Goal: Information Seeking & Learning: Find specific fact

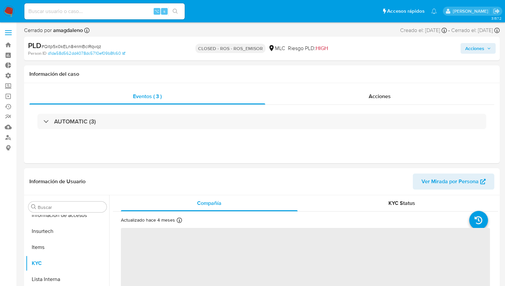
scroll to position [282, 0]
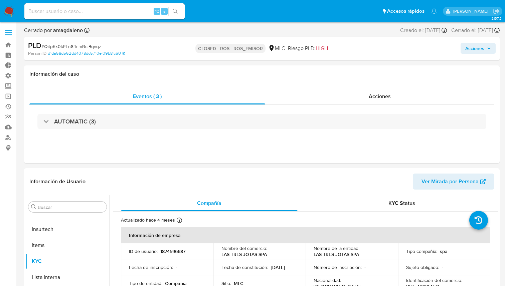
click at [102, 13] on input at bounding box center [104, 11] width 160 height 9
paste input "250829728"
type input "250829728"
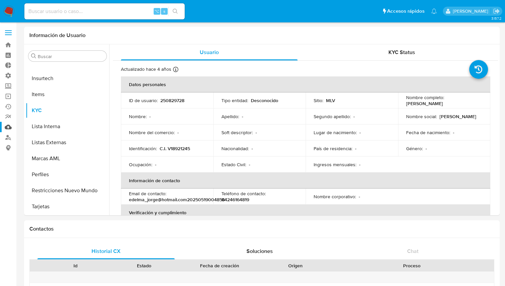
select select "10"
click at [7, 139] on link "Buscador de personas" at bounding box center [39, 137] width 79 height 10
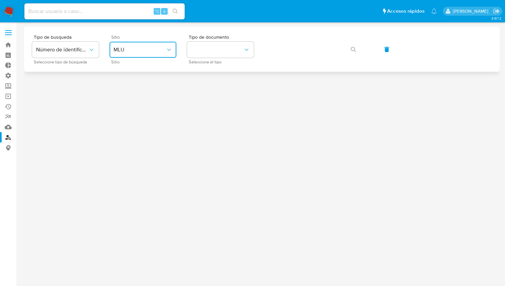
click at [134, 49] on span "MLU" at bounding box center [139, 49] width 52 height 7
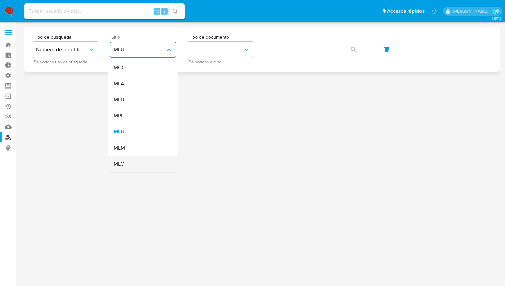
click at [142, 161] on div "MLC" at bounding box center [140, 164] width 55 height 16
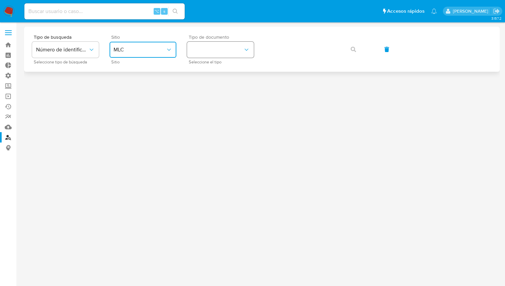
click at [244, 49] on icon "identificationType" at bounding box center [246, 49] width 7 height 7
click at [235, 68] on div "RUT RUT" at bounding box center [218, 71] width 55 height 23
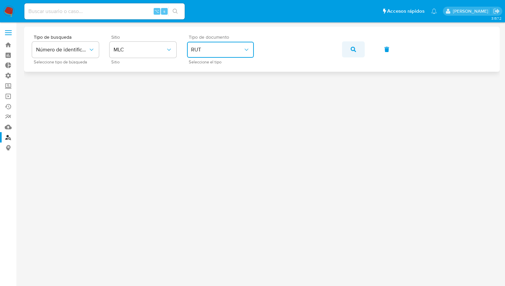
click at [345, 47] on button "button" at bounding box center [353, 49] width 23 height 16
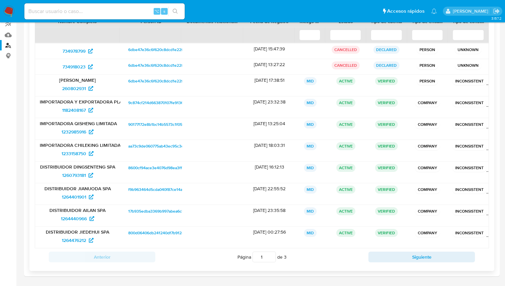
scroll to position [83, 0]
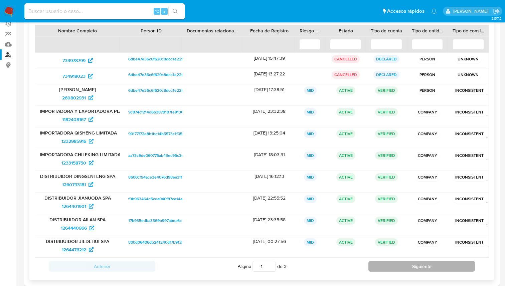
click at [395, 267] on button "Siguiente" at bounding box center [421, 266] width 106 height 11
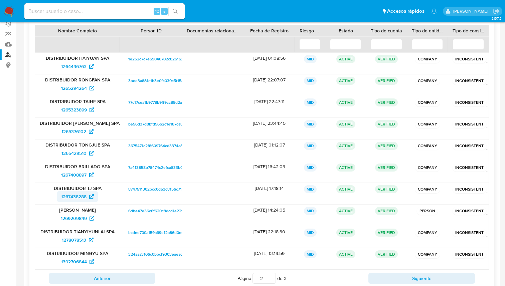
click at [79, 198] on span "1267438288" at bounding box center [73, 196] width 25 height 11
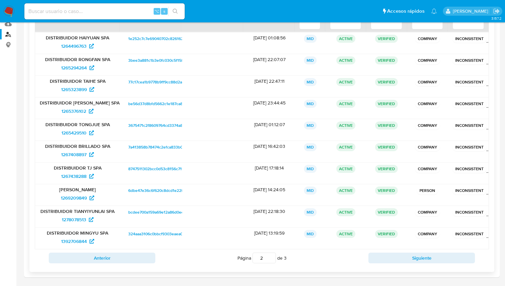
scroll to position [104, 0]
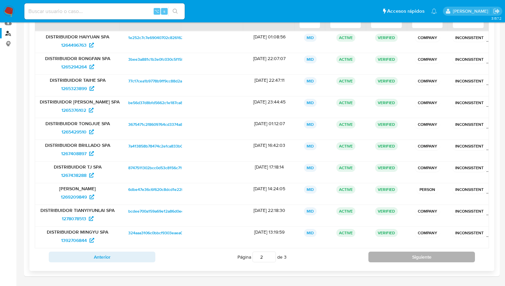
click at [416, 260] on button "Siguiente" at bounding box center [421, 257] width 106 height 11
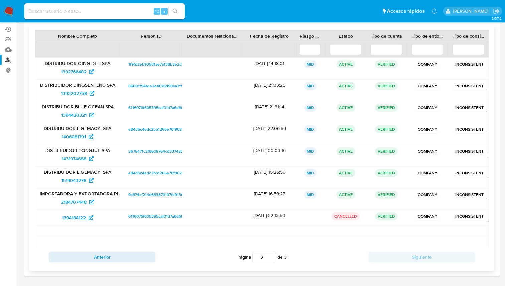
click at [88, 266] on div "Nombre Completo Person ID Documentos relacionados Fecha de Registro Riesgo PLD …" at bounding box center [261, 148] width 465 height 246
click at [92, 257] on button "Anterior" at bounding box center [102, 257] width 106 height 11
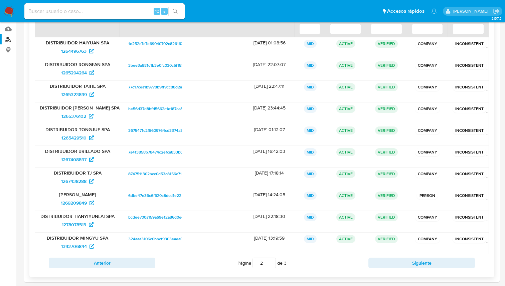
scroll to position [104, 0]
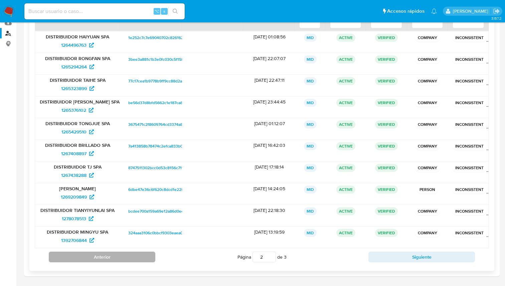
click at [115, 258] on button "Anterior" at bounding box center [102, 257] width 106 height 11
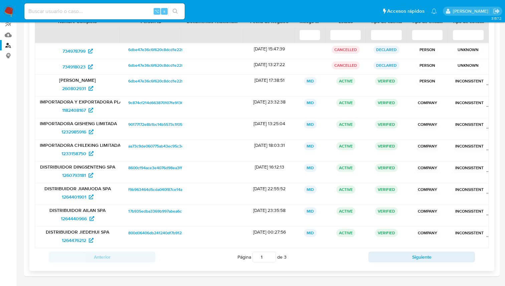
scroll to position [0, 0]
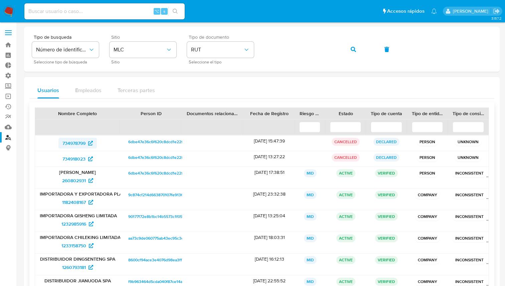
click at [79, 141] on span "734978799" at bounding box center [73, 143] width 23 height 11
click at [79, 181] on span "260802931" at bounding box center [74, 180] width 24 height 11
click at [82, 205] on span "1182408167" at bounding box center [74, 202] width 24 height 11
click at [82, 226] on span "1232985916" at bounding box center [73, 224] width 25 height 11
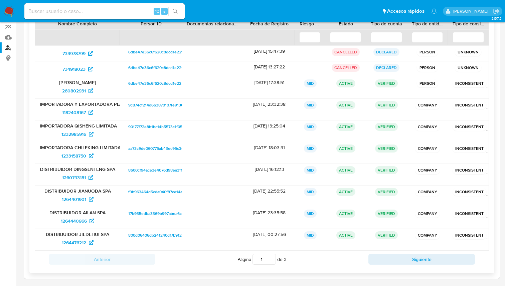
scroll to position [92, 0]
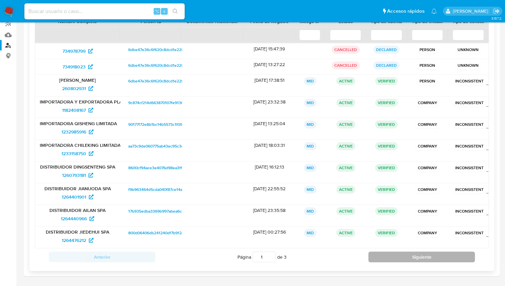
click at [422, 256] on button "Siguiente" at bounding box center [421, 257] width 106 height 11
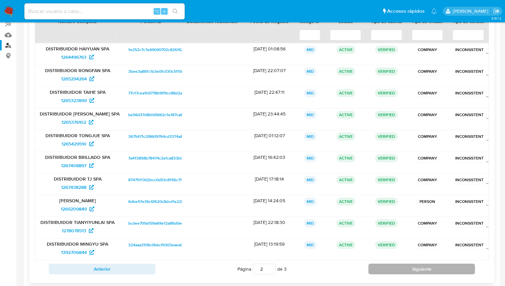
click at [410, 269] on button "Siguiente" at bounding box center [421, 269] width 106 height 11
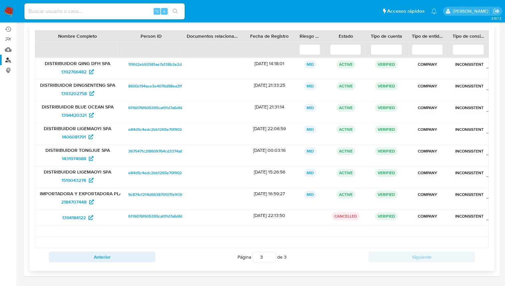
scroll to position [77, 0]
click at [112, 261] on button "Anterior" at bounding box center [102, 257] width 106 height 11
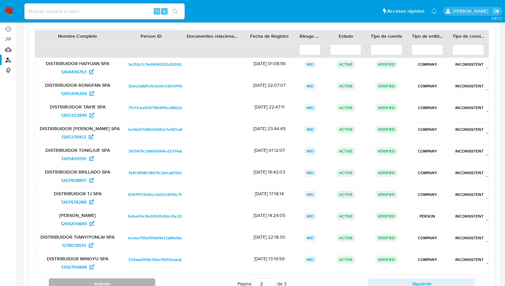
click at [112, 261] on p "DISTRIBUIDOR MINGYU SPA" at bounding box center [78, 259] width 76 height 6
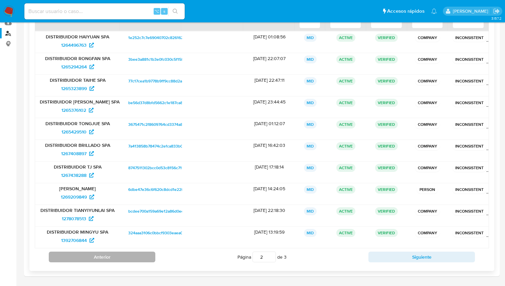
click at [132, 258] on button "Anterior" at bounding box center [102, 257] width 106 height 11
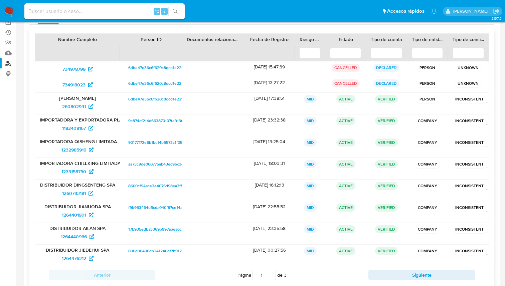
scroll to position [73, 0]
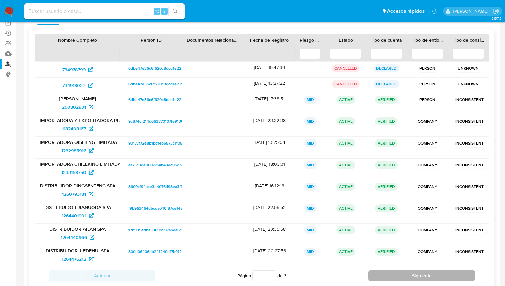
click at [431, 273] on button "Siguiente" at bounding box center [421, 275] width 106 height 11
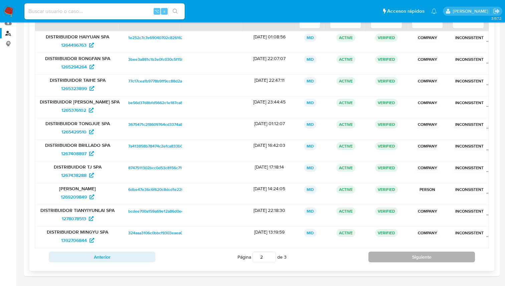
click at [438, 257] on button "Siguiente" at bounding box center [421, 257] width 106 height 11
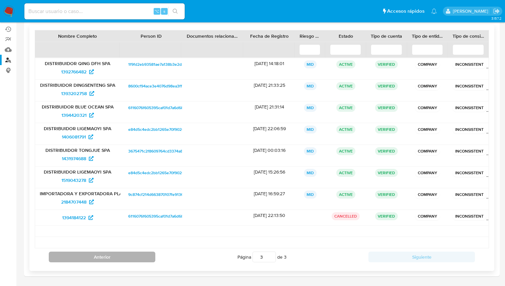
click at [79, 257] on button "Anterior" at bounding box center [102, 257] width 106 height 11
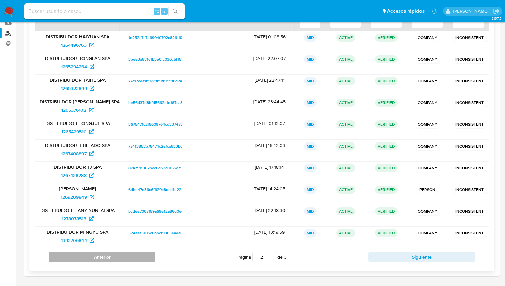
click at [122, 256] on button "Anterior" at bounding box center [102, 257] width 106 height 11
type input "1"
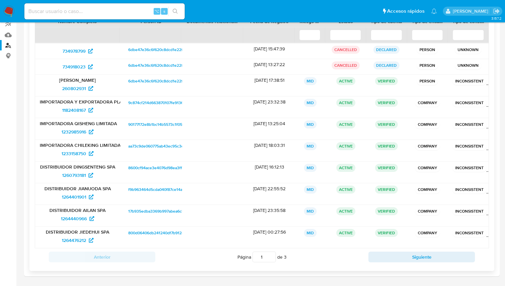
scroll to position [0, 0]
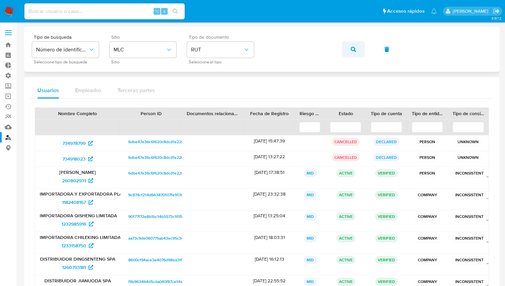
click at [355, 47] on button "button" at bounding box center [353, 49] width 23 height 16
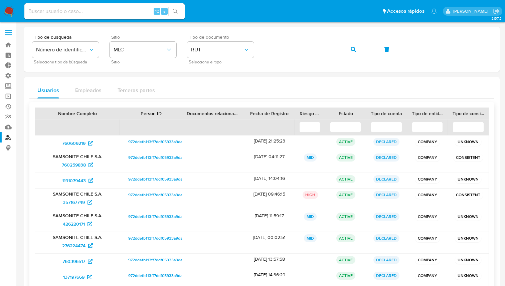
scroll to position [80, 0]
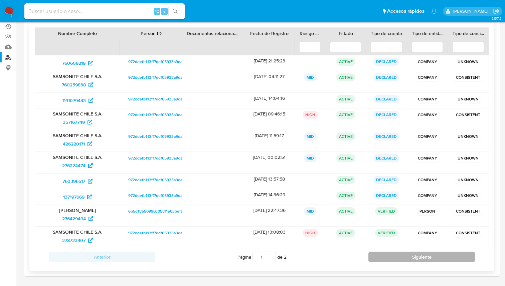
click at [390, 252] on button "Siguiente" at bounding box center [421, 257] width 106 height 11
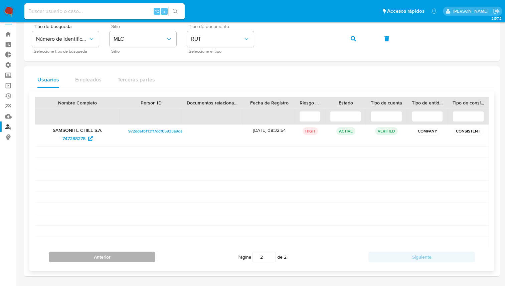
click at [126, 254] on button "Anterior" at bounding box center [102, 257] width 106 height 11
type input "1"
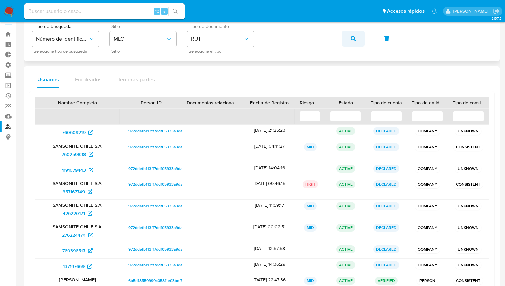
click at [352, 40] on icon "button" at bounding box center [352, 38] width 5 height 5
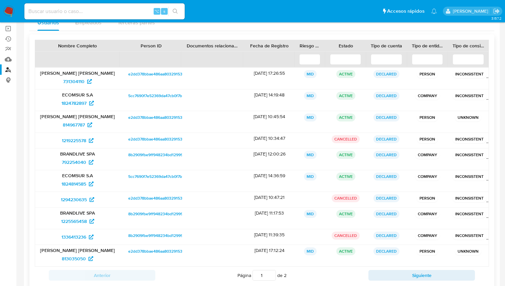
scroll to position [65, 0]
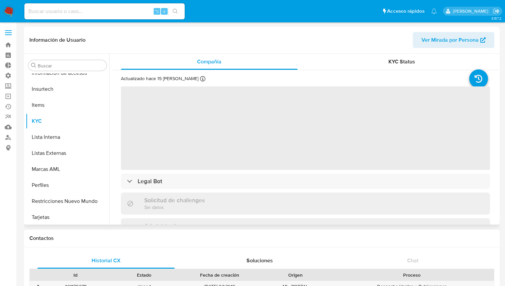
scroll to position [282, 0]
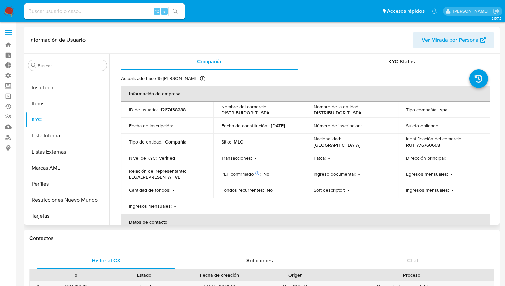
select select "10"
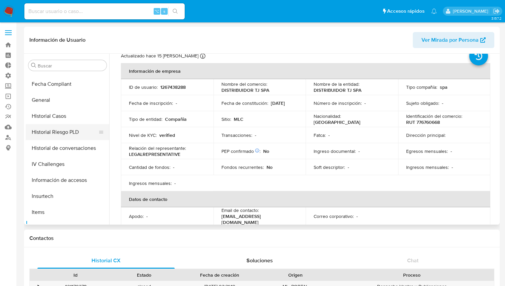
scroll to position [172, 0]
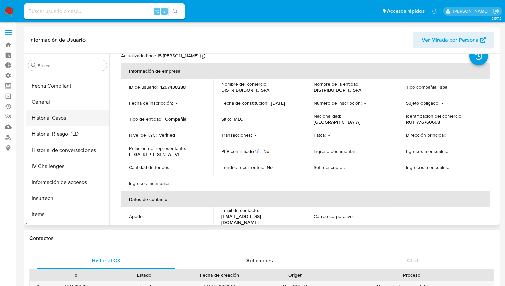
click at [67, 123] on button "Historial Casos" at bounding box center [65, 118] width 78 height 16
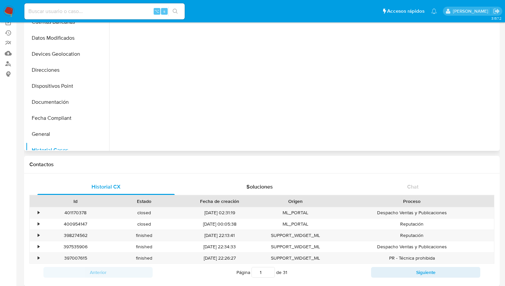
scroll to position [34, 0]
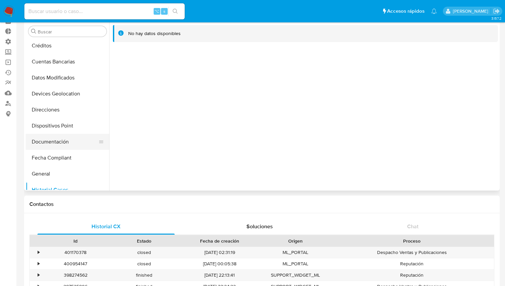
click at [83, 134] on button "Documentación" at bounding box center [65, 142] width 78 height 16
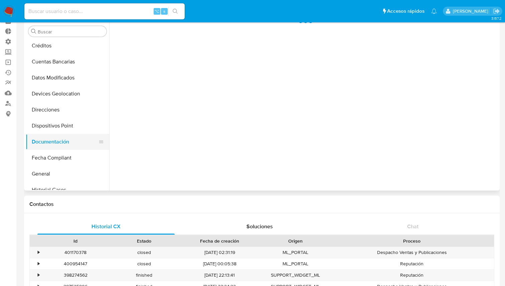
click at [51, 144] on button "Documentación" at bounding box center [65, 142] width 78 height 16
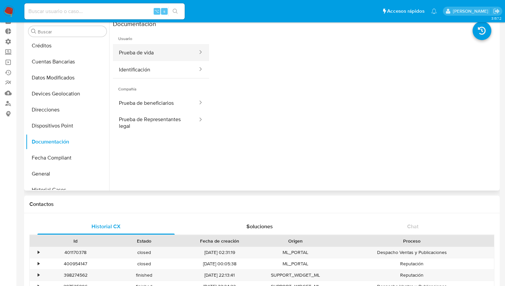
click at [162, 58] on button "Prueba de vida" at bounding box center [155, 52] width 85 height 17
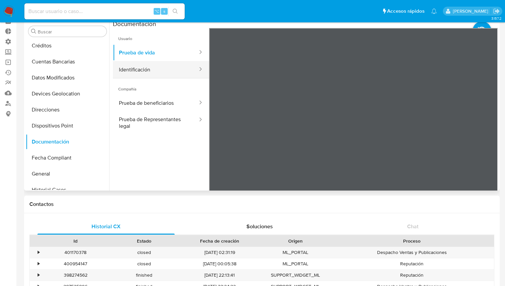
click at [138, 65] on button "Identificación" at bounding box center [155, 69] width 85 height 17
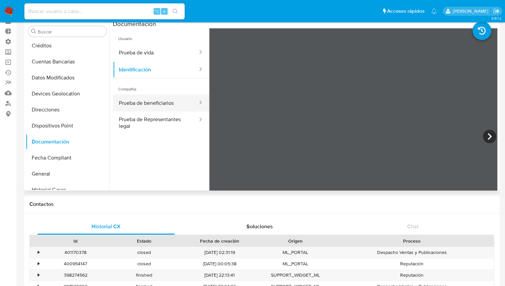
click at [157, 104] on button "Prueba de beneficiarios" at bounding box center [155, 102] width 85 height 17
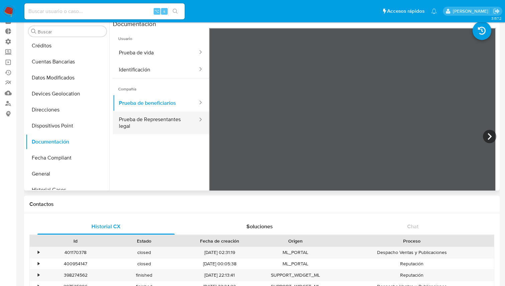
click at [152, 128] on button "Prueba de Representantes legal" at bounding box center [155, 122] width 85 height 23
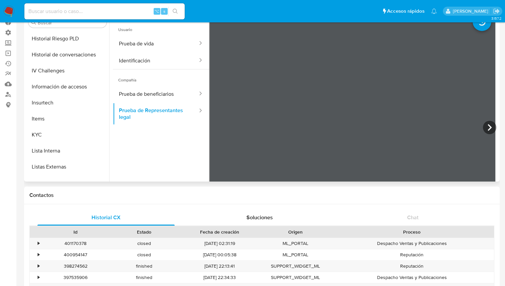
scroll to position [195, 0]
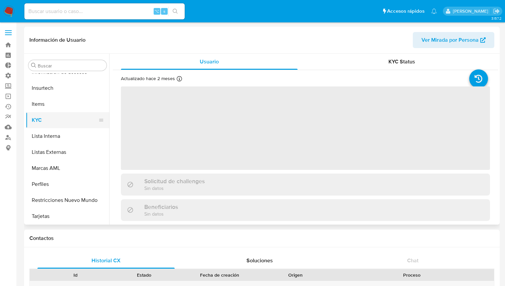
scroll to position [282, 0]
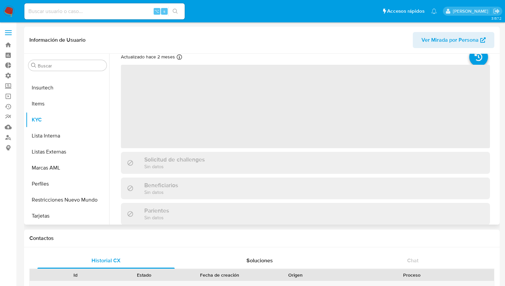
select select "10"
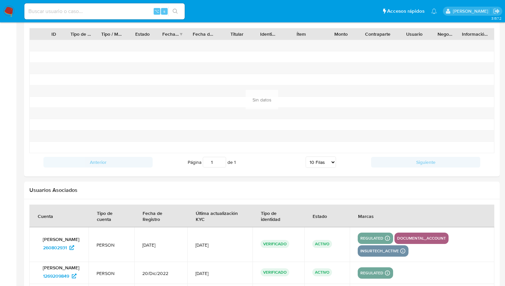
scroll to position [654, 0]
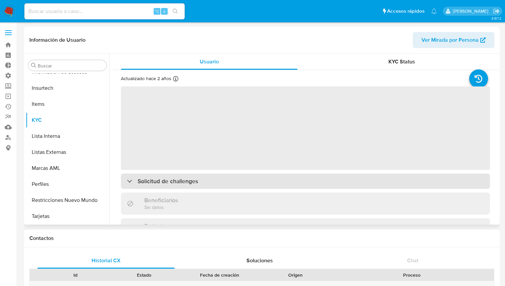
scroll to position [282, 0]
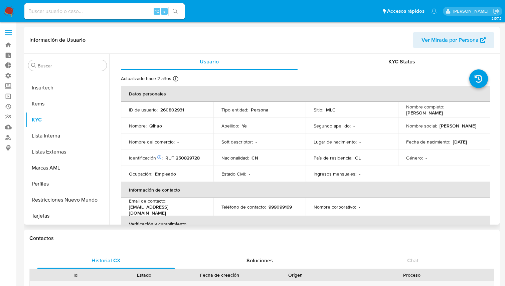
select select "10"
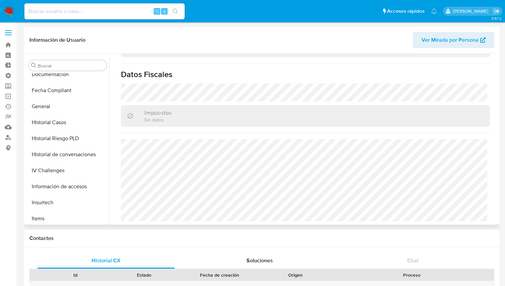
scroll to position [164, 0]
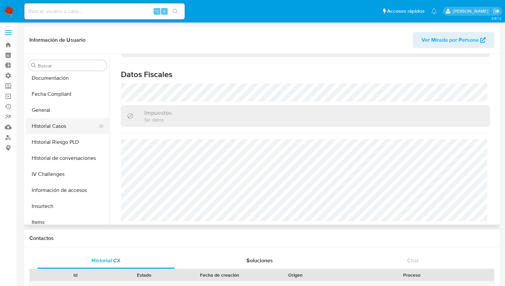
click at [58, 127] on button "Historial Casos" at bounding box center [65, 126] width 78 height 16
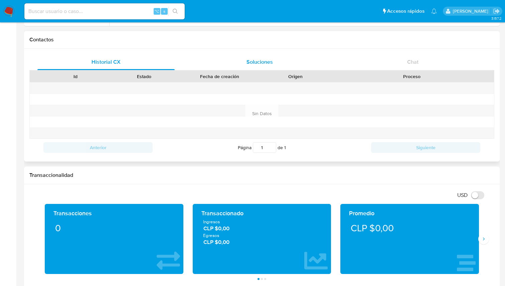
scroll to position [219, 0]
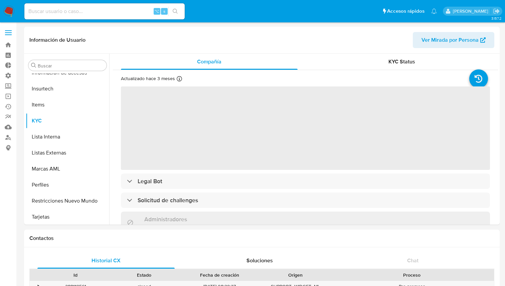
scroll to position [282, 0]
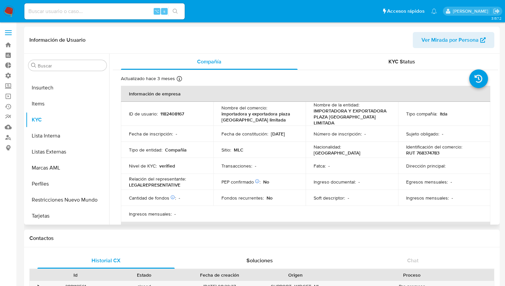
select select "10"
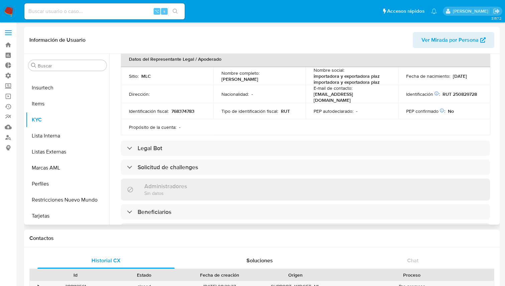
scroll to position [212, 0]
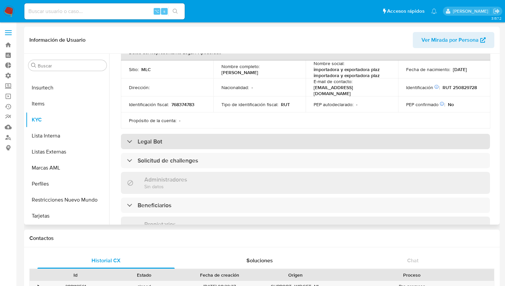
click at [178, 134] on div "Legal Bot" at bounding box center [305, 141] width 369 height 15
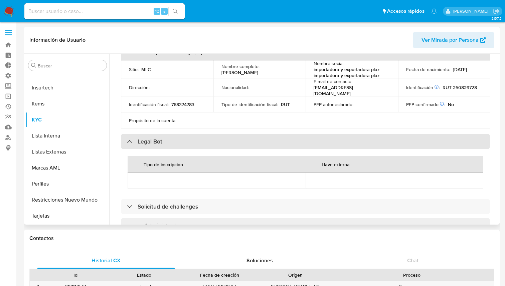
click at [178, 134] on div "Legal Bot" at bounding box center [305, 141] width 369 height 15
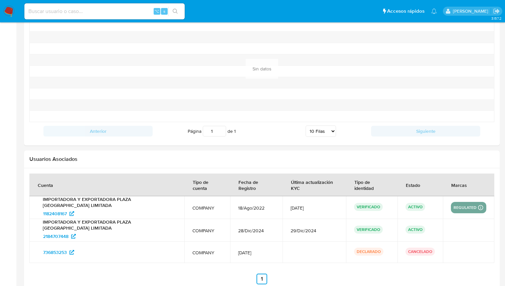
scroll to position [587, 0]
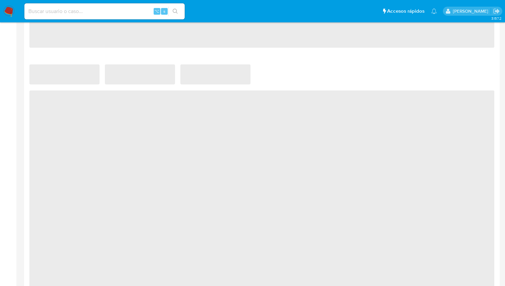
scroll to position [436, 0]
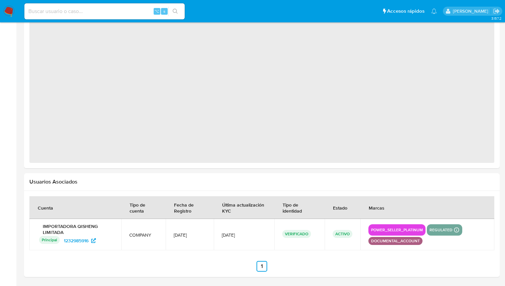
select select "10"
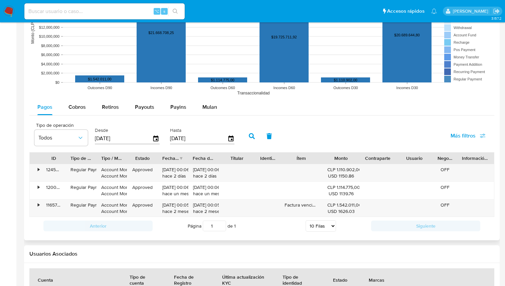
scroll to position [555, 0]
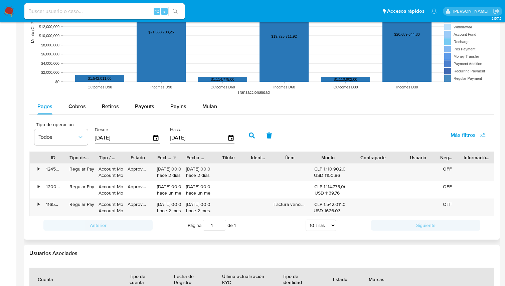
click at [415, 166] on div "ID Tipo de operación Tipo / Método Estado Fecha de creación Fecha de aprobación…" at bounding box center [261, 184] width 465 height 65
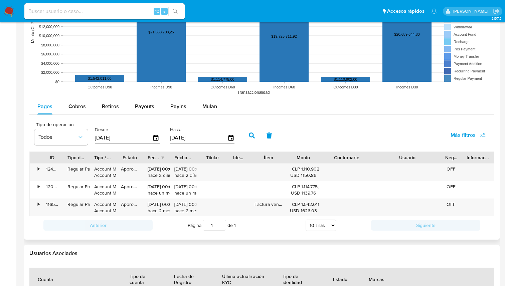
drag, startPoint x: 435, startPoint y: 154, endPoint x: 467, endPoint y: 160, distance: 31.9
click at [467, 160] on div "ID Tipo de operación Tipo / Método Estado Fecha de creación Fecha de aprobación…" at bounding box center [262, 157] width 464 height 11
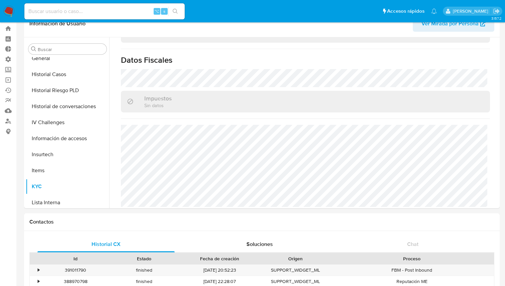
scroll to position [197, 0]
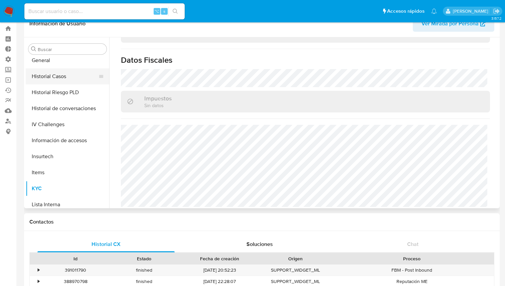
click at [48, 79] on button "Historial Casos" at bounding box center [65, 76] width 78 height 16
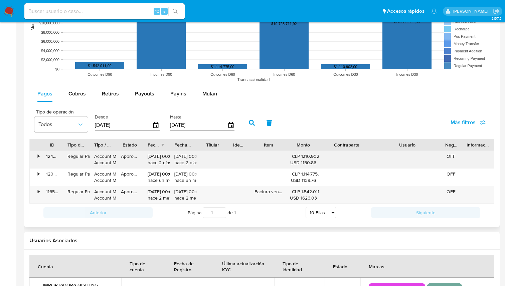
scroll to position [541, 0]
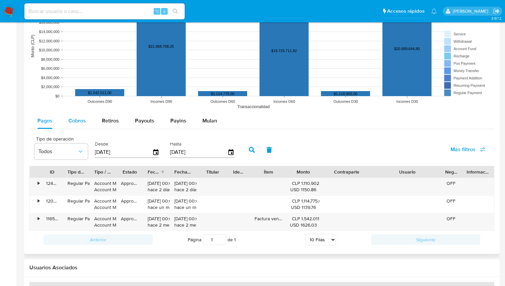
click at [71, 121] on span "Cobros" at bounding box center [76, 121] width 17 height 8
select select "10"
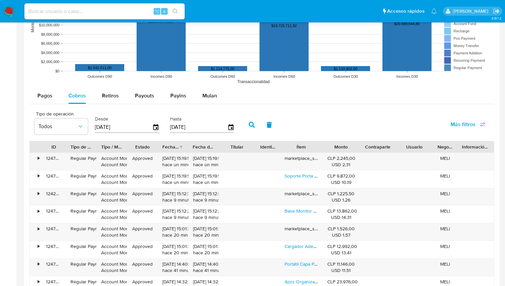
scroll to position [571, 0]
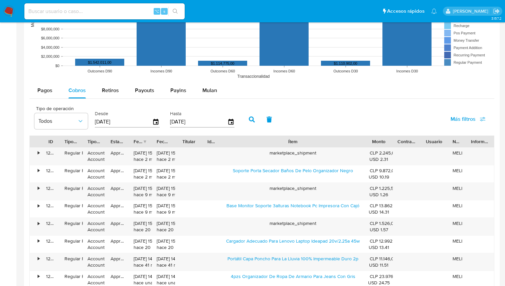
drag, startPoint x: 325, startPoint y: 141, endPoint x: 426, endPoint y: 138, distance: 101.1
click at [426, 138] on div "ID Tipo de operación Tipo / Método Estado Fecha de creación Fecha de aprobación…" at bounding box center [262, 141] width 464 height 11
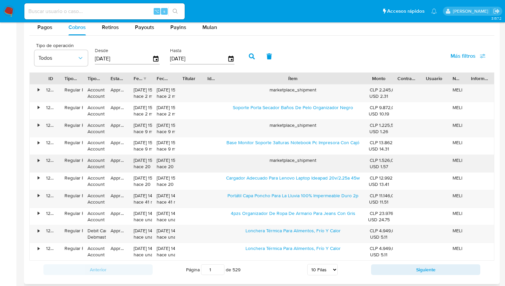
scroll to position [640, 0]
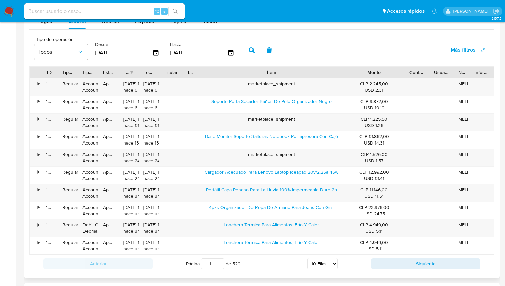
drag, startPoint x: 391, startPoint y: 71, endPoint x: 424, endPoint y: 71, distance: 33.7
click at [424, 71] on div "ID Tipo de operación Tipo / Método Estado Fecha de creación Fecha de aprobación…" at bounding box center [262, 72] width 464 height 11
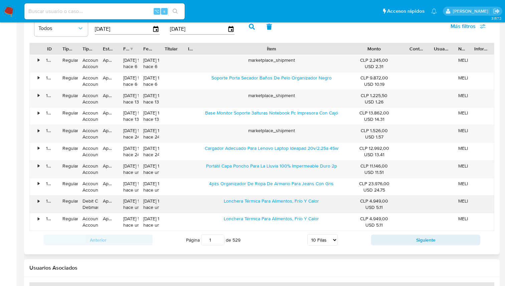
scroll to position [666, 0]
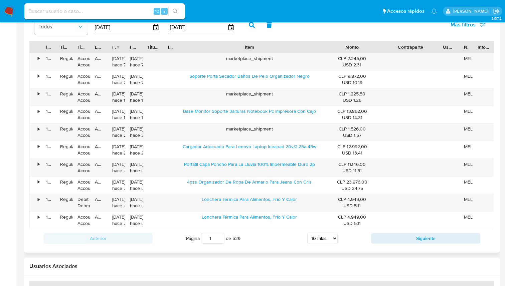
drag, startPoint x: 427, startPoint y: 45, endPoint x: 458, endPoint y: 45, distance: 31.0
click at [458, 45] on div "ID Tipo de operación Tipo / Método Estado Fecha de creación Fecha de aprobación…" at bounding box center [262, 46] width 464 height 11
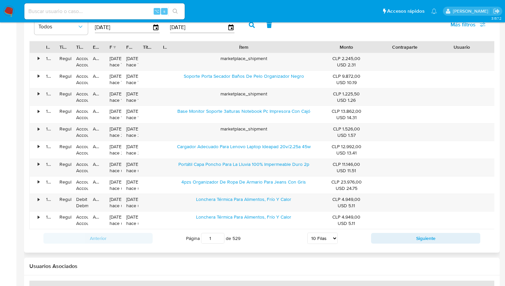
drag, startPoint x: 455, startPoint y: 49, endPoint x: 490, endPoint y: 48, distance: 35.7
click at [490, 48] on div at bounding box center [490, 46] width 12 height 11
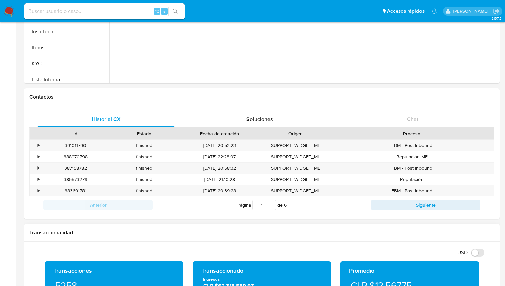
scroll to position [0, 0]
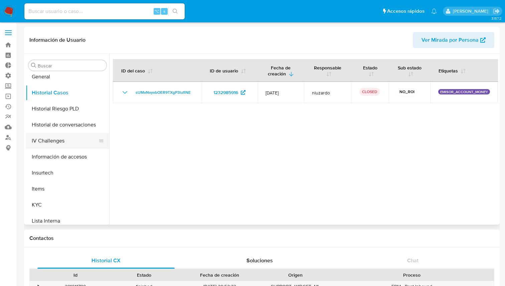
click at [58, 142] on button "IV Challenges" at bounding box center [65, 141] width 78 height 16
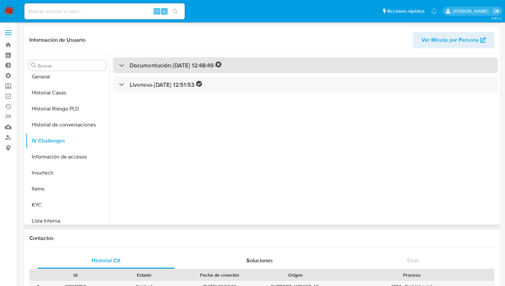
click at [187, 61] on h3 "Documentación - 06/11/2022 12:48:49 -" at bounding box center [175, 65] width 92 height 8
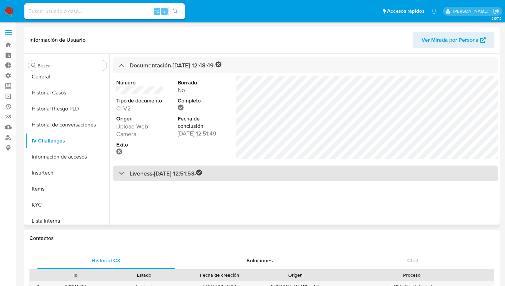
click at [244, 172] on div "Liveness - 06/11/2022 12:51:53 -" at bounding box center [305, 174] width 385 height 16
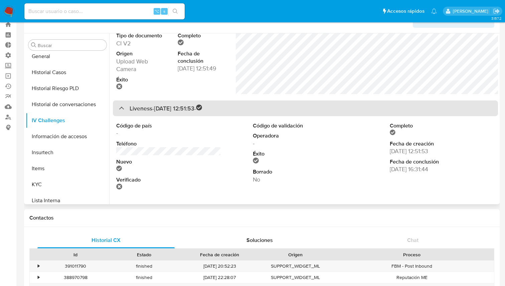
scroll to position [32, 0]
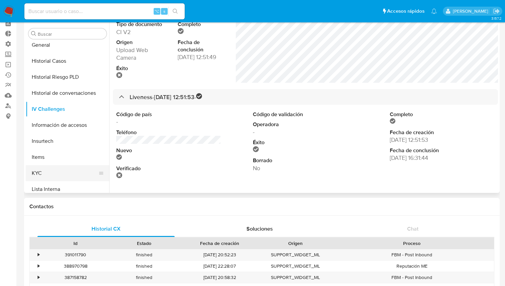
click at [39, 172] on button "KYC" at bounding box center [65, 173] width 78 height 16
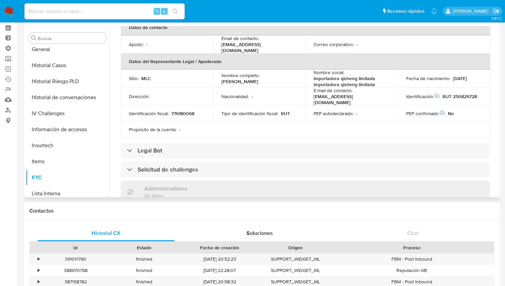
scroll to position [177, 0]
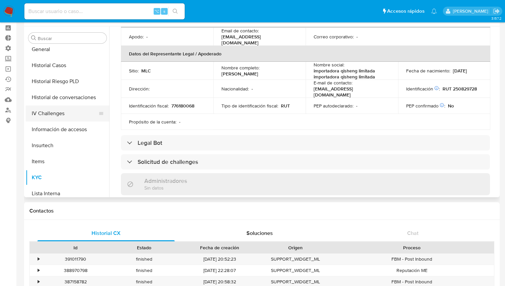
click at [47, 117] on button "IV Challenges" at bounding box center [65, 113] width 78 height 16
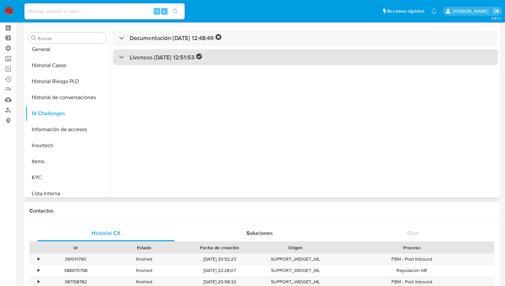
click at [165, 58] on h3 "Liveness - 06/11/2022 12:51:53 -" at bounding box center [165, 57] width 72 height 8
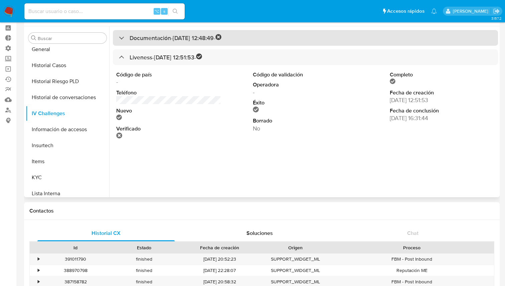
click at [212, 40] on h3 "Documentación - 06/11/2022 12:48:49 -" at bounding box center [175, 38] width 92 height 8
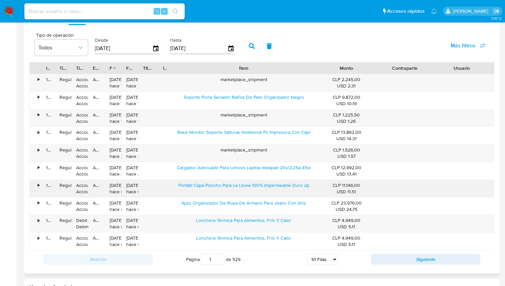
scroll to position [645, 0]
click at [412, 262] on button "Siguiente" at bounding box center [425, 259] width 109 height 11
type input "2"
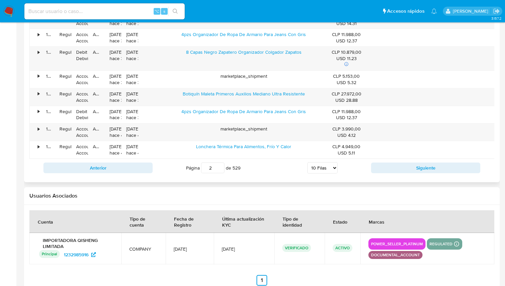
scroll to position [734, 0]
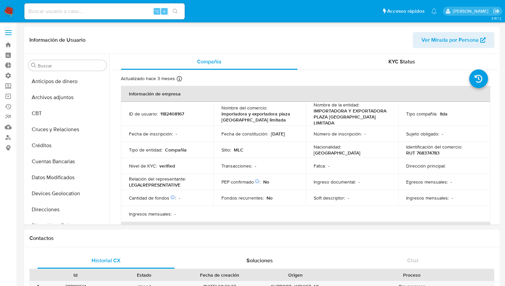
select select "10"
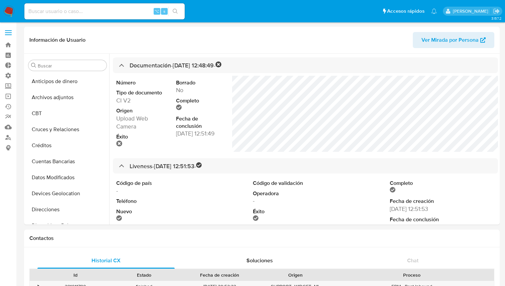
select select "10"
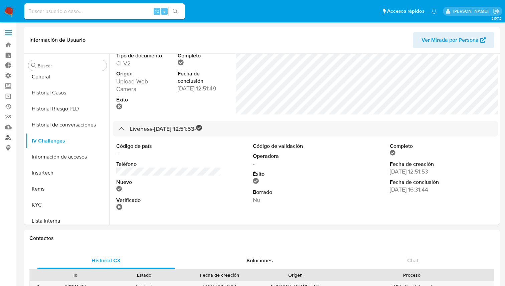
click at [7, 136] on link "Buscador de personas" at bounding box center [39, 137] width 79 height 10
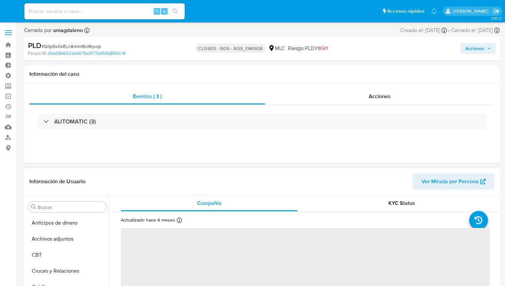
select select "10"
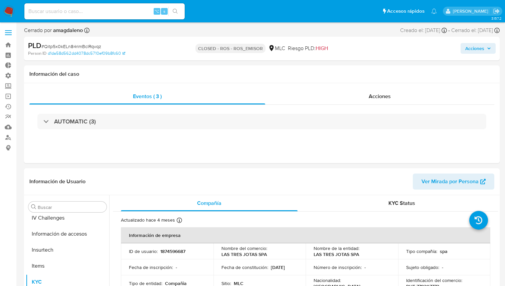
scroll to position [282, 0]
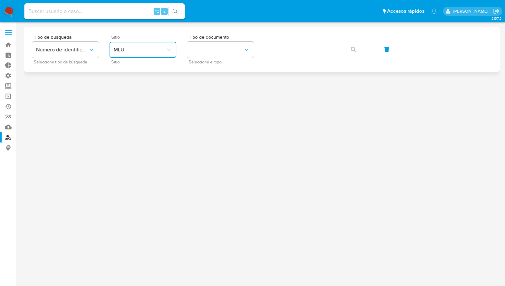
click at [132, 50] on span "MLU" at bounding box center [139, 49] width 52 height 7
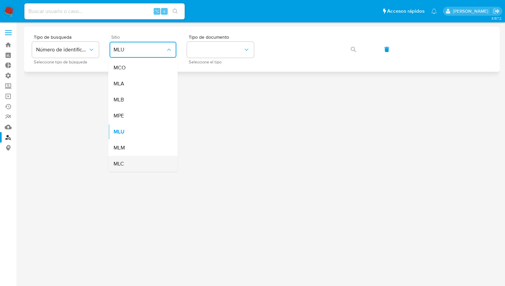
click at [133, 162] on div "MLC" at bounding box center [140, 164] width 55 height 16
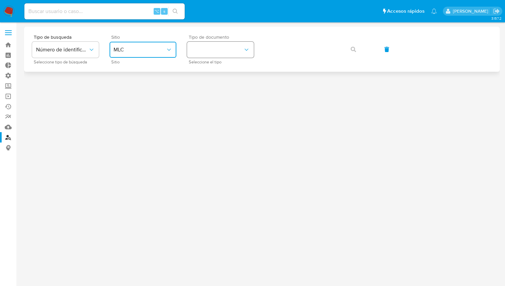
click at [239, 46] on button "identificationType" at bounding box center [220, 50] width 67 height 16
click at [229, 66] on div "RUT RUT" at bounding box center [218, 71] width 55 height 23
click at [347, 48] on button "button" at bounding box center [353, 49] width 23 height 16
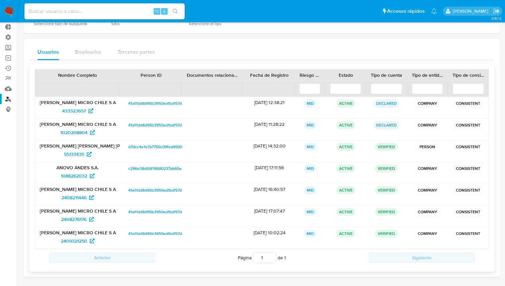
scroll to position [39, 0]
click at [82, 109] on span "433323657" at bounding box center [74, 110] width 24 height 11
click at [79, 178] on span "1088262032" at bounding box center [74, 175] width 26 height 11
click at [132, 11] on input at bounding box center [104, 11] width 160 height 9
paste input "94827337"
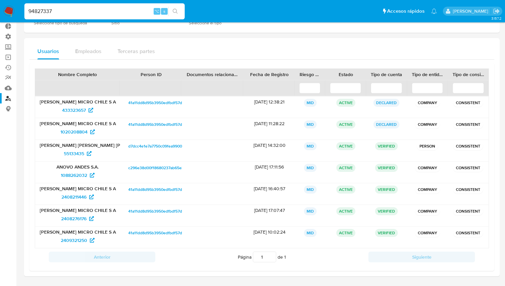
type input "94827337"
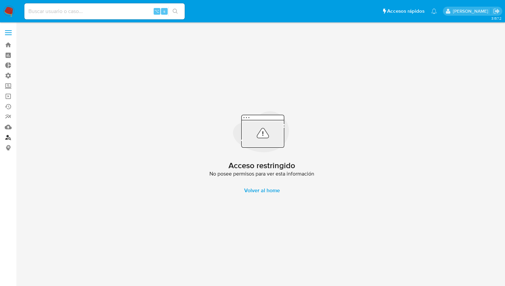
click at [7, 138] on link "Buscador de personas" at bounding box center [39, 137] width 79 height 10
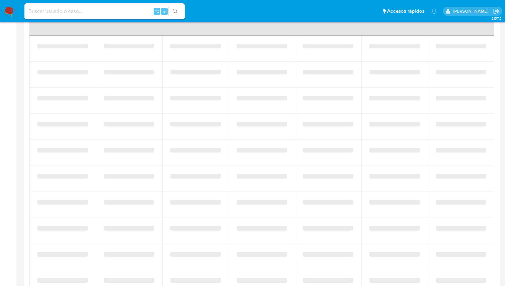
scroll to position [432, 0]
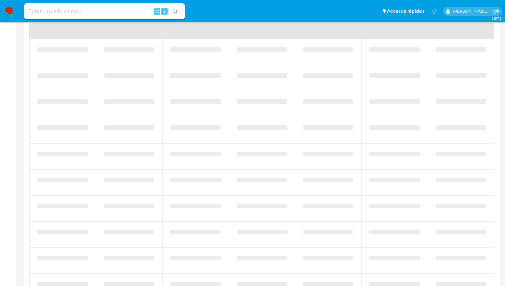
select select "10"
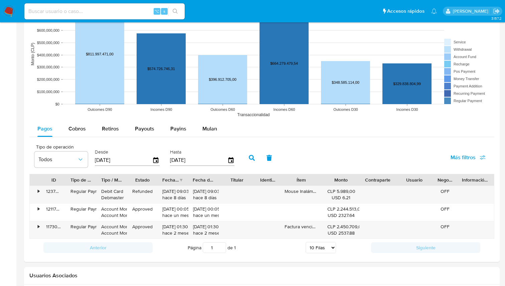
scroll to position [534, 0]
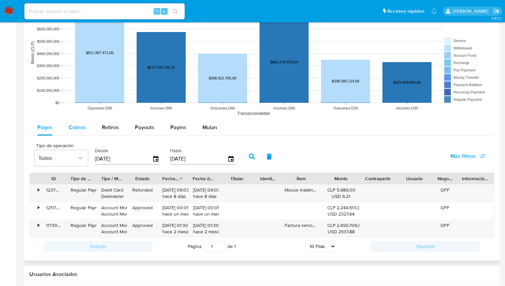
click at [81, 126] on span "Cobros" at bounding box center [76, 127] width 17 height 8
select select "10"
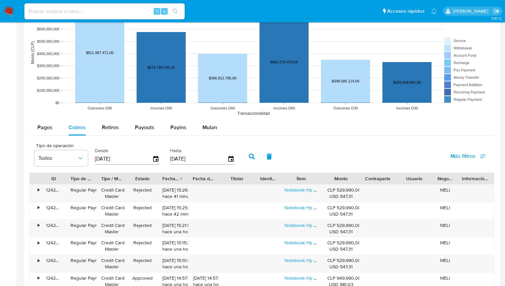
click at [390, 176] on div "Contraparte" at bounding box center [377, 178] width 37 height 11
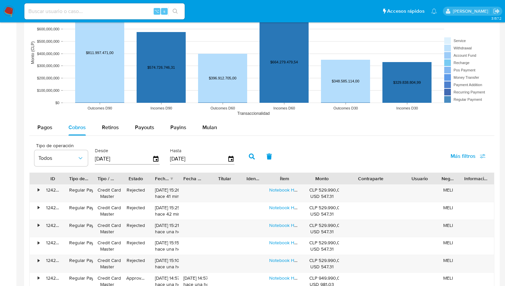
drag, startPoint x: 390, startPoint y: 176, endPoint x: 417, endPoint y: 176, distance: 26.7
click at [417, 176] on div "ID Tipo de operación Tipo / Método Estado Fecha de creación Fecha de aprobación…" at bounding box center [262, 178] width 464 height 11
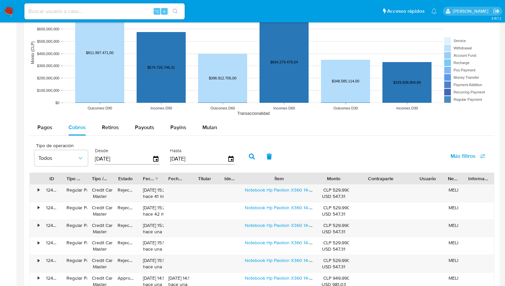
drag, startPoint x: 314, startPoint y: 179, endPoint x: 341, endPoint y: 179, distance: 27.7
click at [341, 179] on div "ID Tipo de operación Tipo / Método Estado Fecha de creación Fecha de aprobación…" at bounding box center [262, 178] width 464 height 11
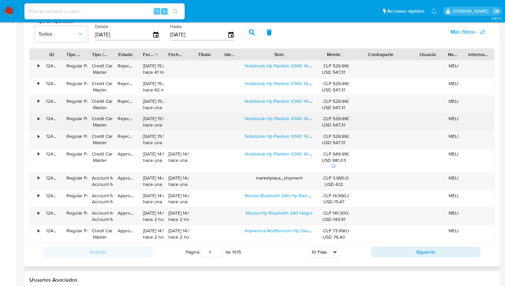
scroll to position [660, 0]
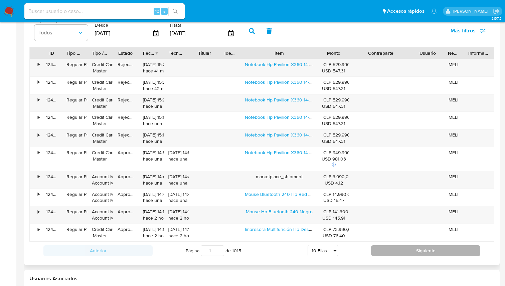
click at [403, 248] on button "Siguiente" at bounding box center [425, 250] width 109 height 11
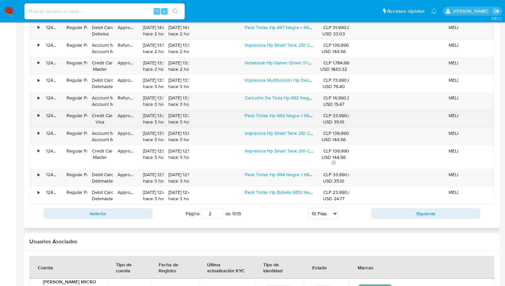
scroll to position [707, 0]
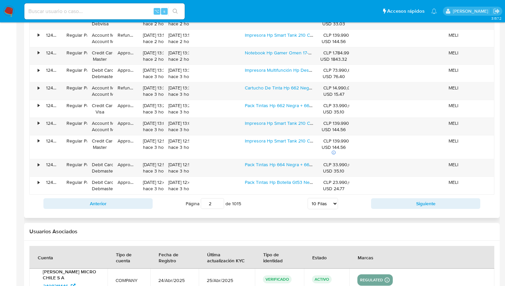
click at [400, 197] on div "Anterior Página 2 de 1015 5 Filas 10 Filas 20 Filas 25 Filas 50 Filas 100 Filas…" at bounding box center [261, 204] width 465 height 18
click at [400, 202] on button "Siguiente" at bounding box center [425, 203] width 109 height 11
type input "3"
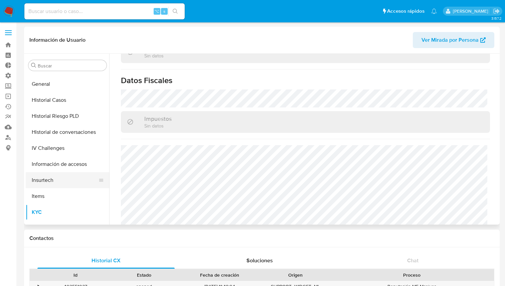
scroll to position [185, 0]
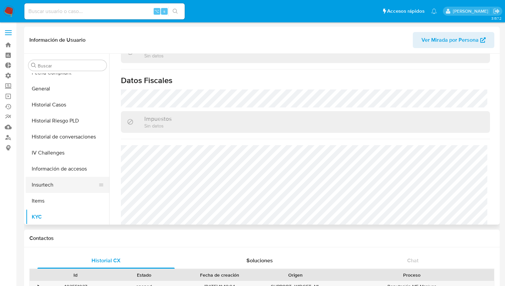
click at [82, 155] on button "IV Challenges" at bounding box center [67, 153] width 83 height 16
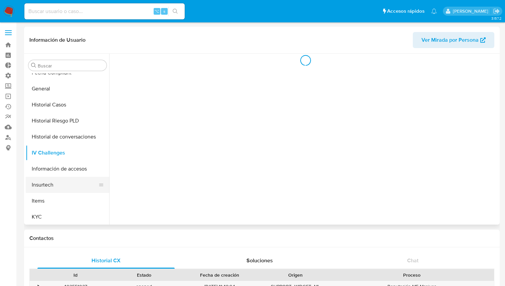
scroll to position [0, 0]
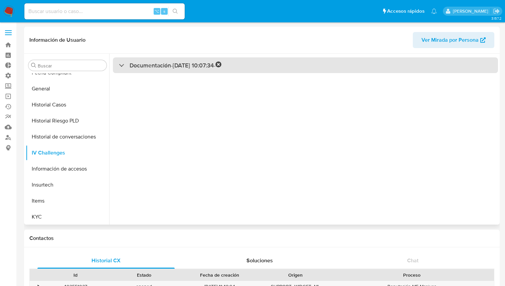
click at [158, 60] on div "Documentación - 01/09/2025 10:07:34 -" at bounding box center [305, 65] width 385 height 16
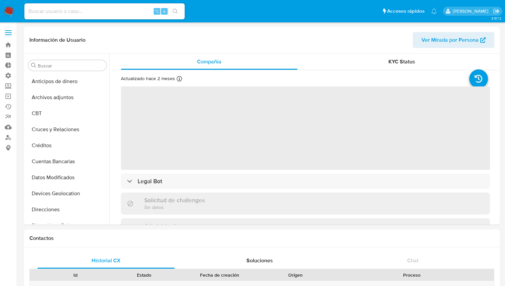
select select "10"
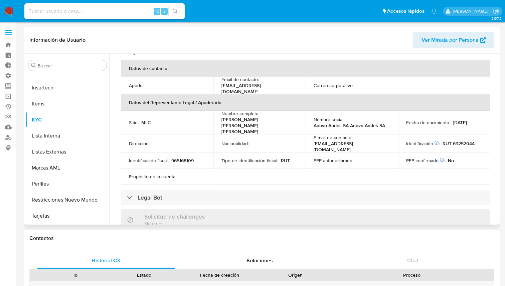
scroll to position [125, 0]
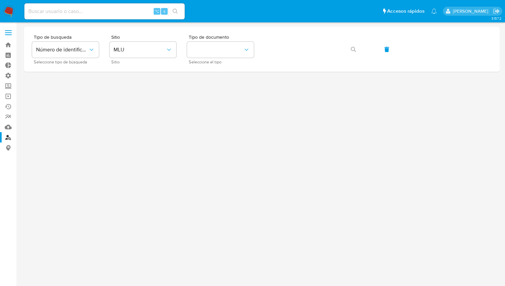
click at [127, 10] on input at bounding box center [104, 11] width 160 height 9
click at [165, 52] on span "MLU" at bounding box center [139, 49] width 52 height 7
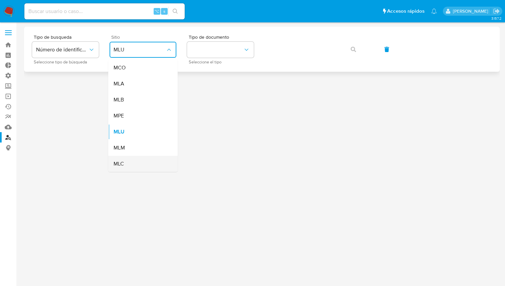
click at [143, 164] on div "MLC" at bounding box center [140, 164] width 55 height 16
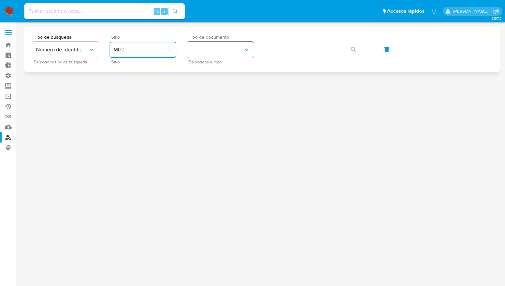
click at [229, 52] on button "identificationType" at bounding box center [220, 50] width 67 height 16
click at [226, 66] on div "RUT RUT" at bounding box center [218, 71] width 55 height 23
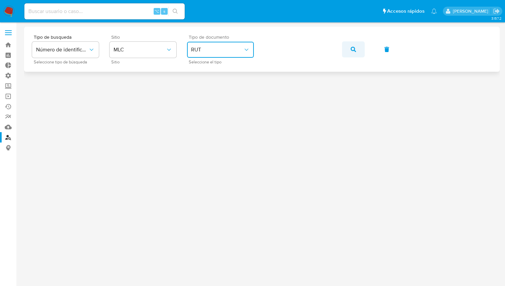
click at [350, 48] on icon "button" at bounding box center [352, 49] width 5 height 5
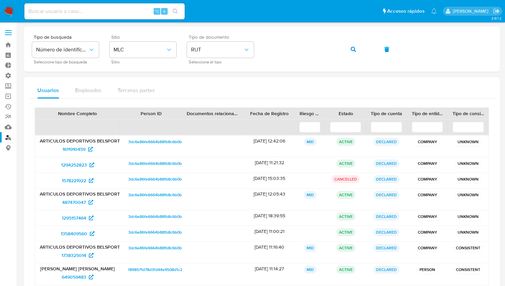
click at [108, 4] on div "⌥ s" at bounding box center [104, 11] width 160 height 16
click at [108, 9] on input at bounding box center [104, 11] width 160 height 9
paste input "255432354"
type input "255432354"
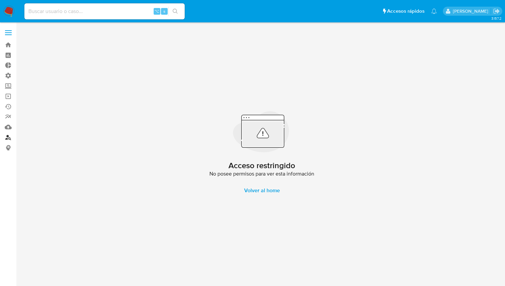
click at [8, 138] on link "Buscador de personas" at bounding box center [39, 137] width 79 height 10
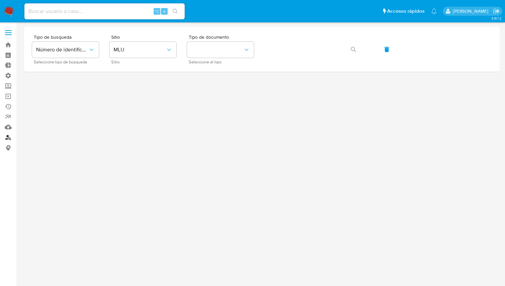
click at [8, 137] on link "Buscador de personas" at bounding box center [39, 137] width 79 height 10
click at [143, 50] on span "MLU" at bounding box center [139, 49] width 52 height 7
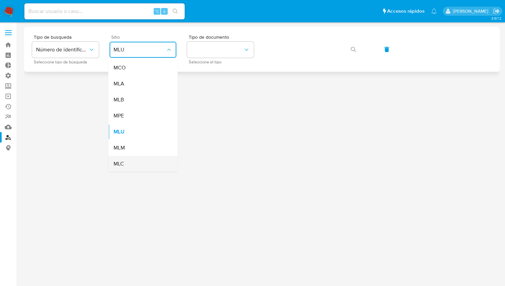
click at [125, 165] on div "MLC" at bounding box center [140, 164] width 55 height 16
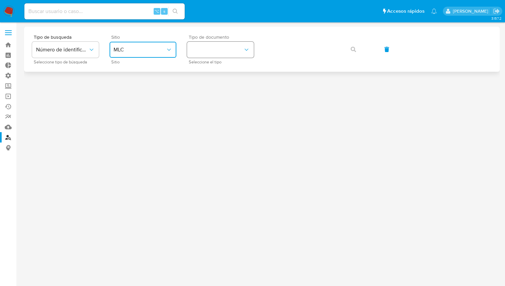
click at [235, 47] on button "identificationType" at bounding box center [220, 50] width 67 height 16
click at [222, 72] on div "RUT RUT" at bounding box center [218, 71] width 55 height 23
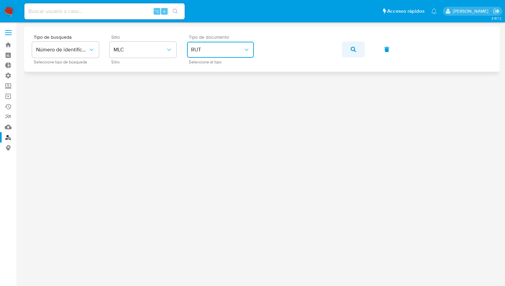
click at [352, 47] on icon "button" at bounding box center [352, 49] width 5 height 5
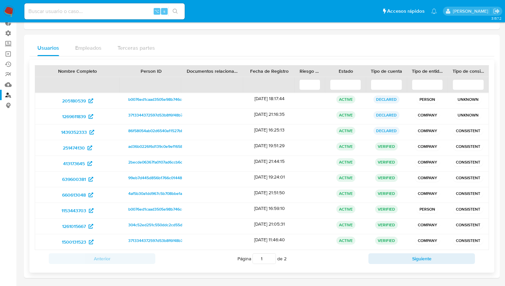
scroll to position [44, 0]
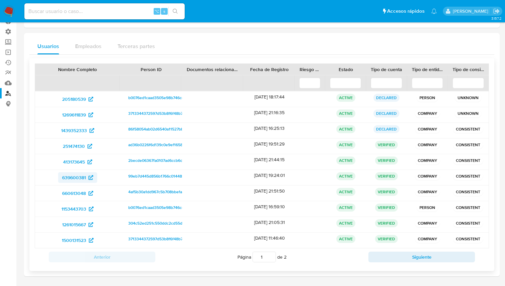
click at [77, 177] on span "639600381" at bounding box center [74, 177] width 24 height 11
click at [74, 212] on span "1153443703" at bounding box center [73, 209] width 25 height 11
click at [80, 225] on span "1261015667" at bounding box center [74, 224] width 24 height 11
click at [71, 241] on span "1500131523" at bounding box center [74, 240] width 24 height 11
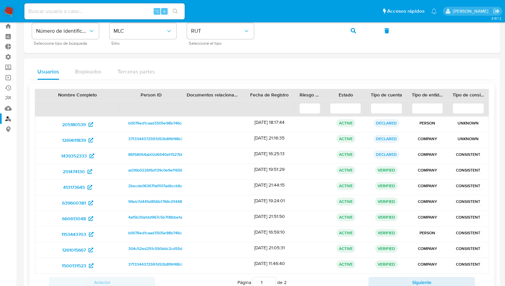
scroll to position [13, 0]
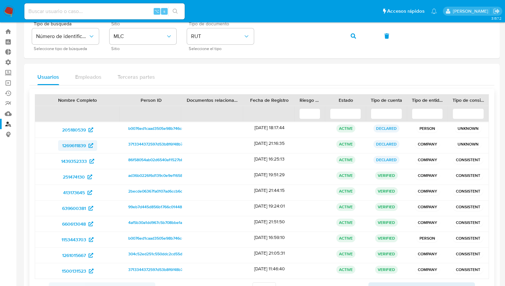
click at [83, 147] on span "1269611839" at bounding box center [74, 145] width 24 height 11
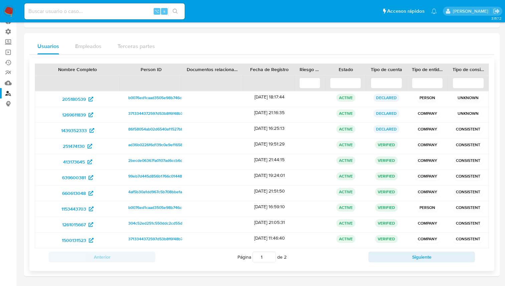
scroll to position [36, 0]
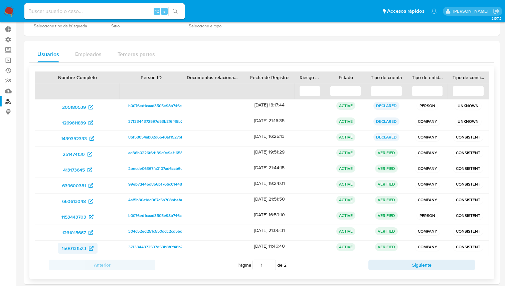
click at [80, 250] on span "1500131523" at bounding box center [74, 248] width 24 height 11
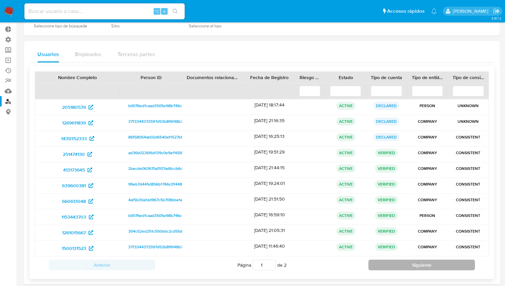
click at [407, 267] on button "Siguiente" at bounding box center [421, 265] width 106 height 11
type input "2"
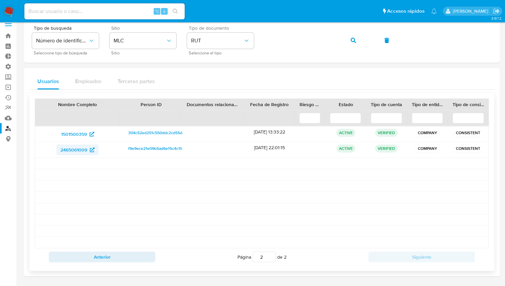
click at [79, 151] on span "2465061009" at bounding box center [73, 149] width 27 height 11
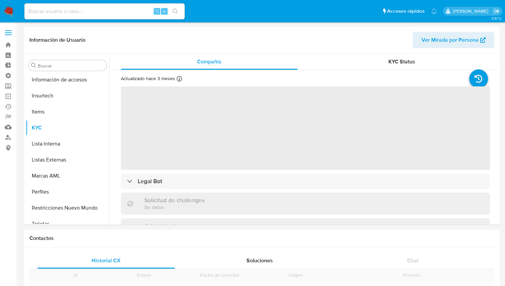
scroll to position [282, 0]
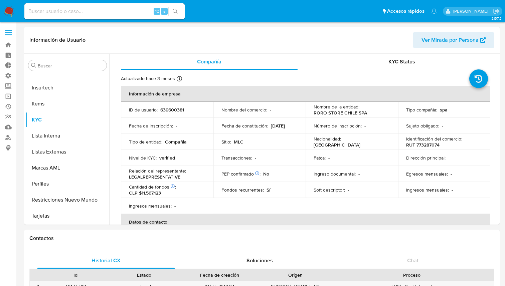
select select "10"
drag, startPoint x: 369, startPoint y: 113, endPoint x: 311, endPoint y: 114, distance: 57.4
click at [311, 114] on td "Nombre de la entidad : RORO STORE CHILE SPA" at bounding box center [351, 110] width 92 height 16
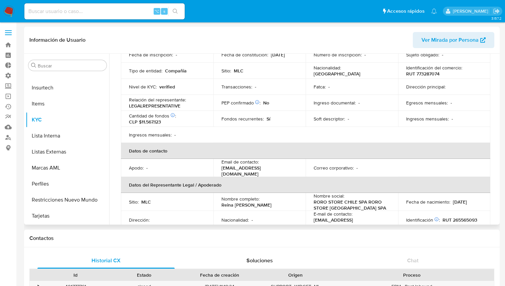
scroll to position [0, 0]
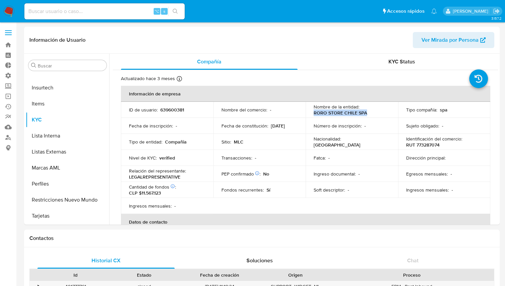
copy p "RORO STORE CHILE SPA"
click at [262, 158] on div "Transacciones : -" at bounding box center [259, 158] width 76 height 6
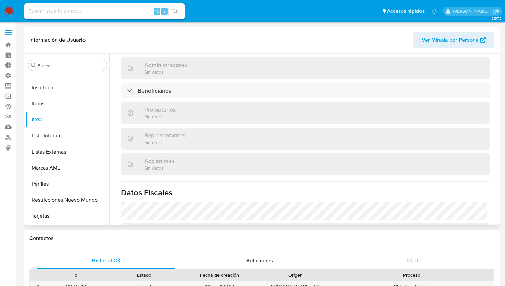
scroll to position [320, 0]
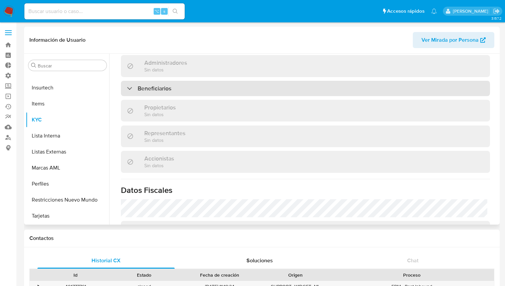
click at [260, 81] on div "Beneficiarios" at bounding box center [305, 88] width 369 height 15
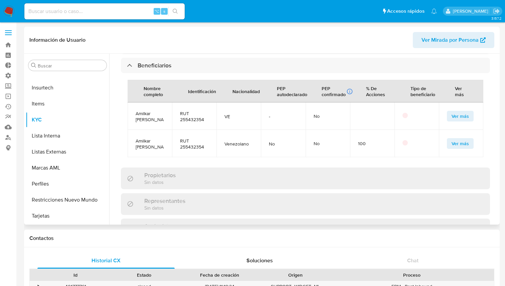
scroll to position [341, 0]
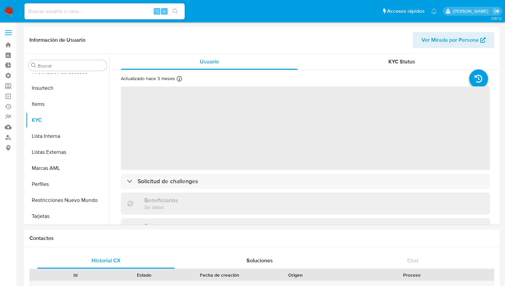
scroll to position [282, 0]
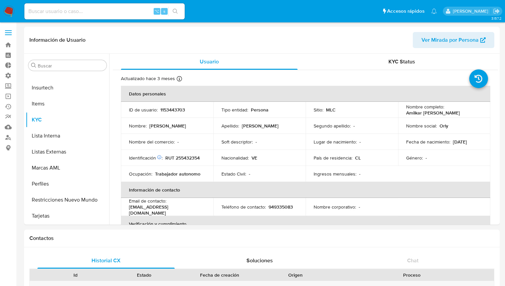
select select "10"
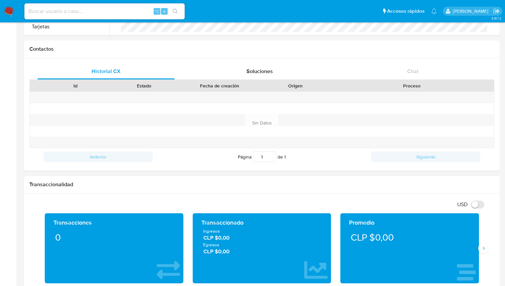
scroll to position [193, 0]
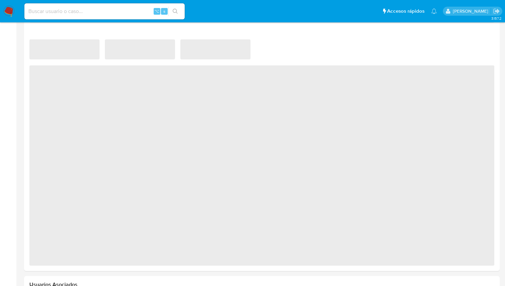
scroll to position [432, 0]
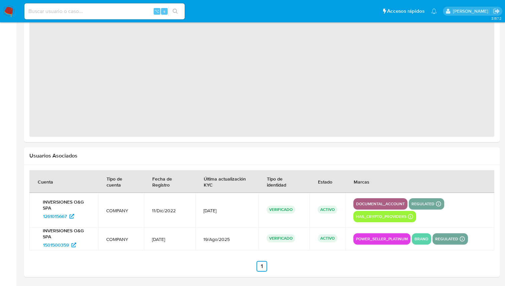
select select "10"
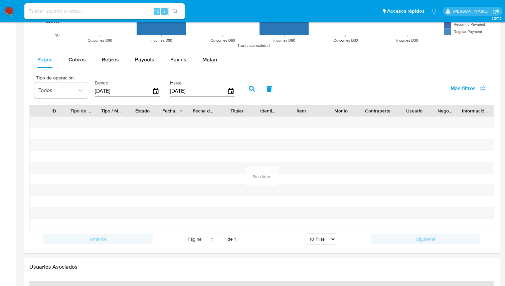
scroll to position [600, 0]
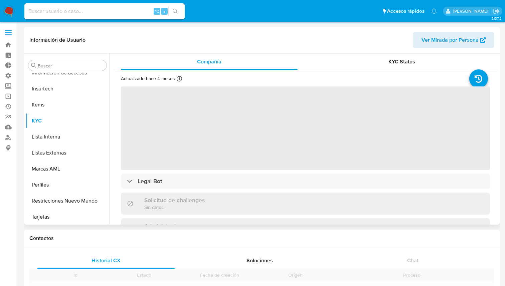
scroll to position [282, 0]
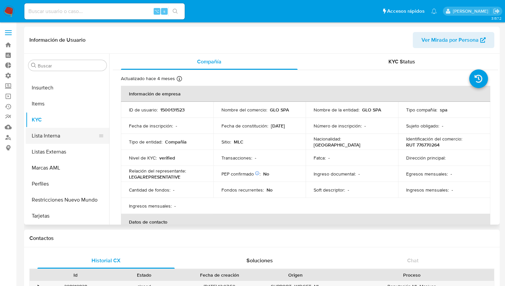
select select "10"
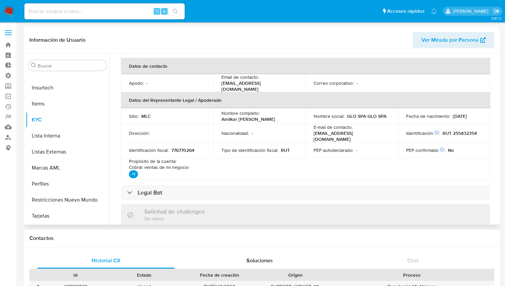
scroll to position [154, 0]
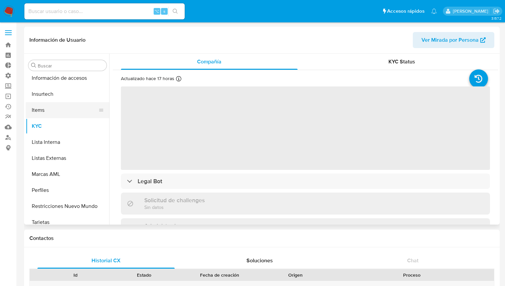
scroll to position [282, 0]
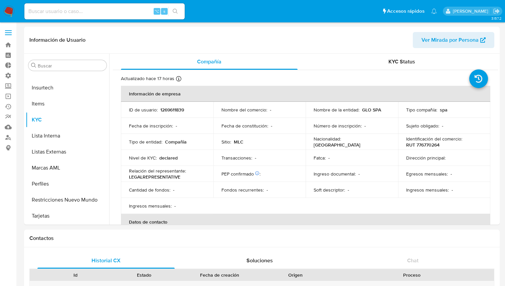
select select "10"
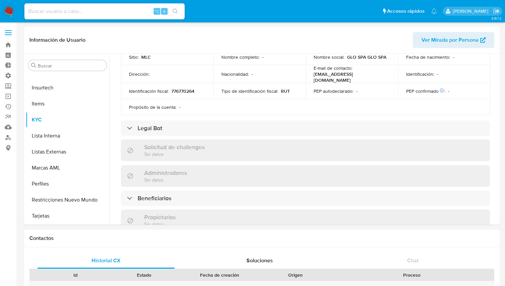
scroll to position [217, 0]
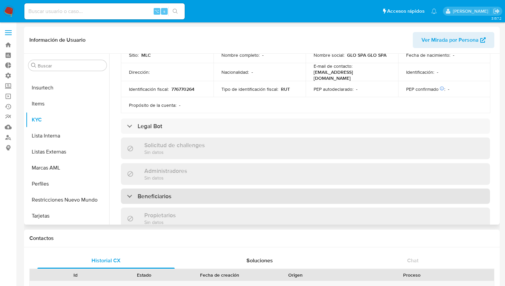
click at [195, 196] on div "Beneficiarios" at bounding box center [305, 196] width 369 height 15
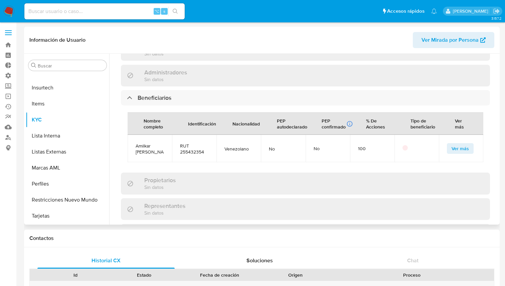
scroll to position [321, 0]
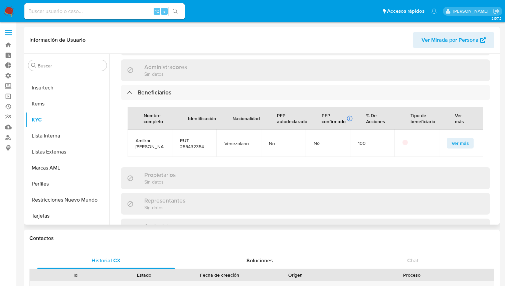
drag, startPoint x: 162, startPoint y: 150, endPoint x: 135, endPoint y: 138, distance: 28.7
click at [135, 138] on td "Amilkar [PERSON_NAME]" at bounding box center [149, 142] width 44 height 27
copy span "Amilkar [PERSON_NAME]"
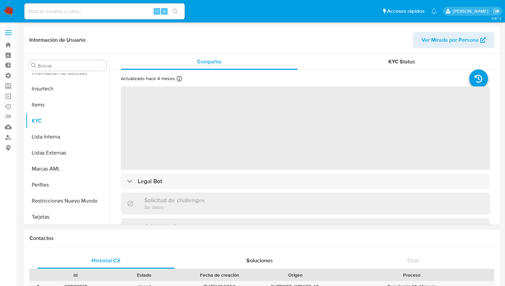
scroll to position [282, 0]
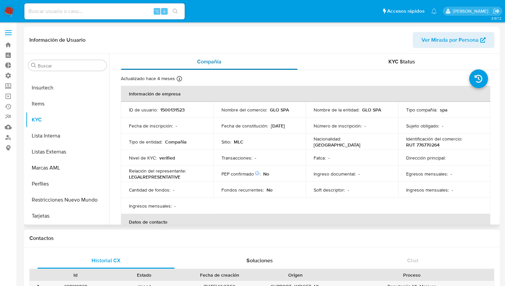
select select "10"
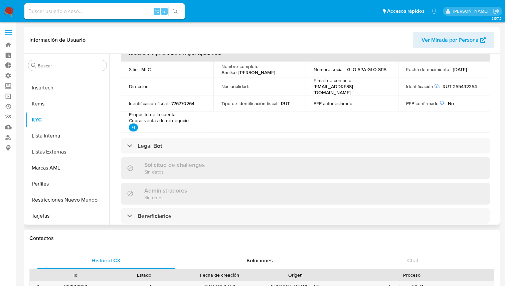
scroll to position [191, 0]
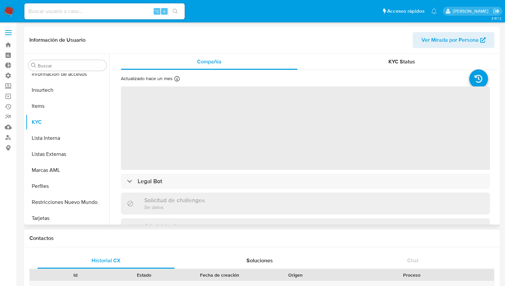
scroll to position [282, 0]
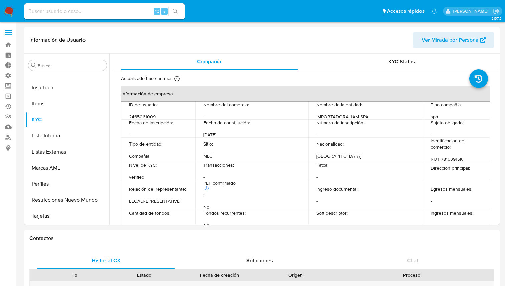
select select "10"
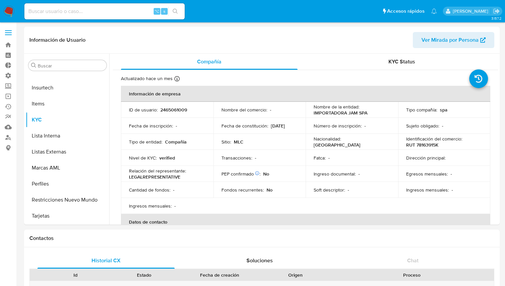
scroll to position [7, 0]
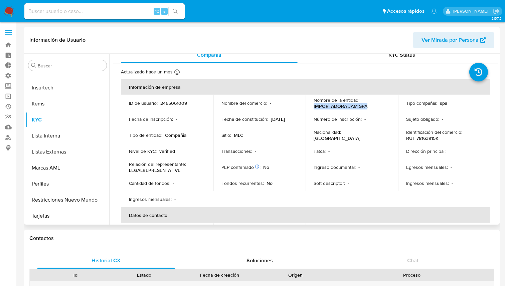
drag, startPoint x: 367, startPoint y: 107, endPoint x: 312, endPoint y: 107, distance: 54.7
click at [313, 107] on div "Nombre de la entidad : IMPORTADORA JAM SPA" at bounding box center [351, 103] width 76 height 12
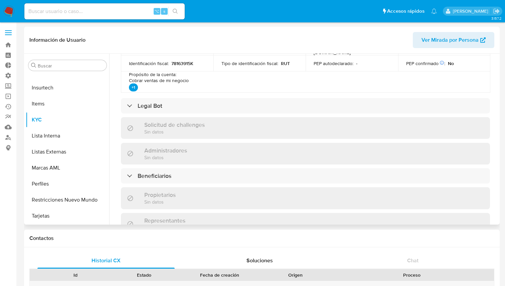
scroll to position [312, 0]
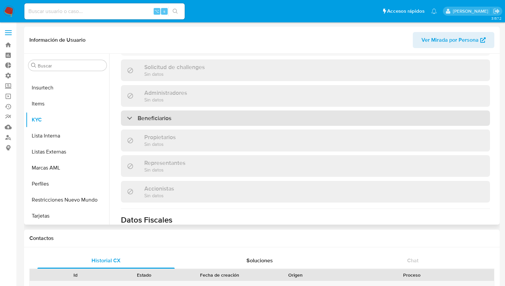
click at [206, 110] on div "Beneficiarios" at bounding box center [305, 117] width 369 height 15
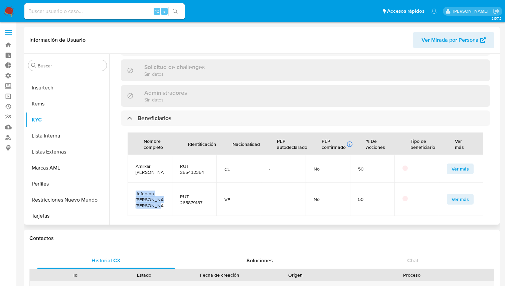
drag, startPoint x: 160, startPoint y: 196, endPoint x: 134, endPoint y: 185, distance: 27.6
click at [134, 185] on td "Jeferson [PERSON_NAME] [PERSON_NAME]" at bounding box center [149, 199] width 44 height 33
click at [458, 164] on span "Ver más" at bounding box center [459, 168] width 17 height 9
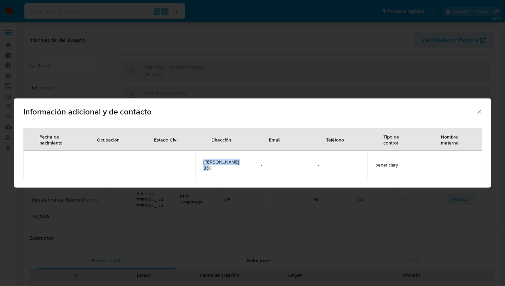
drag, startPoint x: 248, startPoint y: 164, endPoint x: 204, endPoint y: 165, distance: 43.7
click at [204, 165] on td "[PERSON_NAME] 830" at bounding box center [223, 164] width 57 height 27
copy span "[PERSON_NAME] 830"
